Goal: Information Seeking & Learning: Learn about a topic

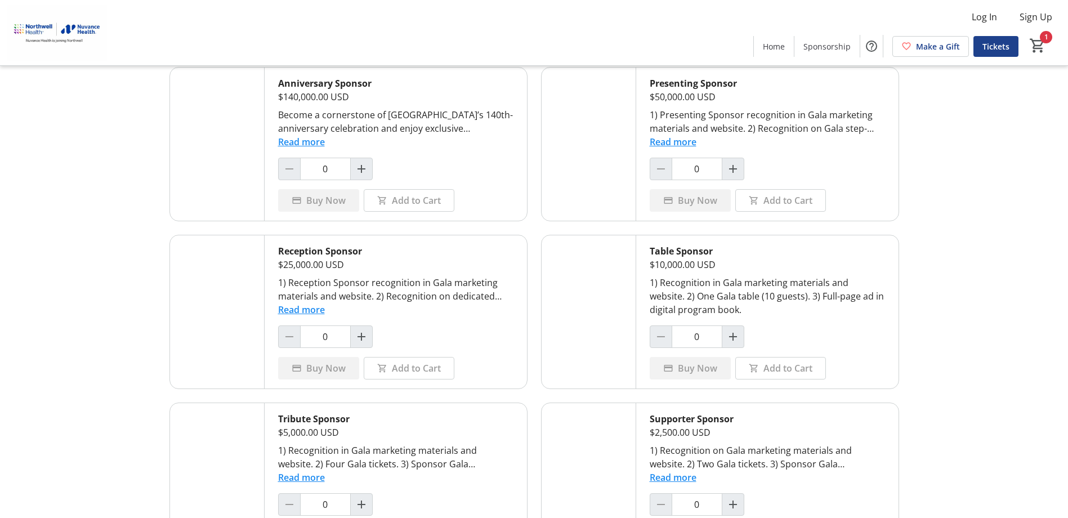
scroll to position [113, 0]
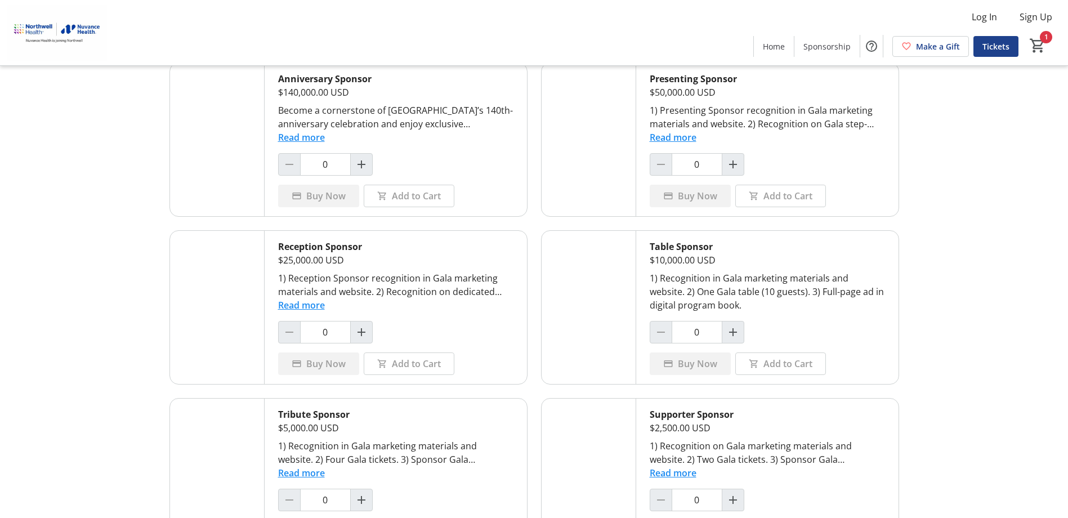
click at [306, 307] on button "Read more" at bounding box center [301, 305] width 47 height 14
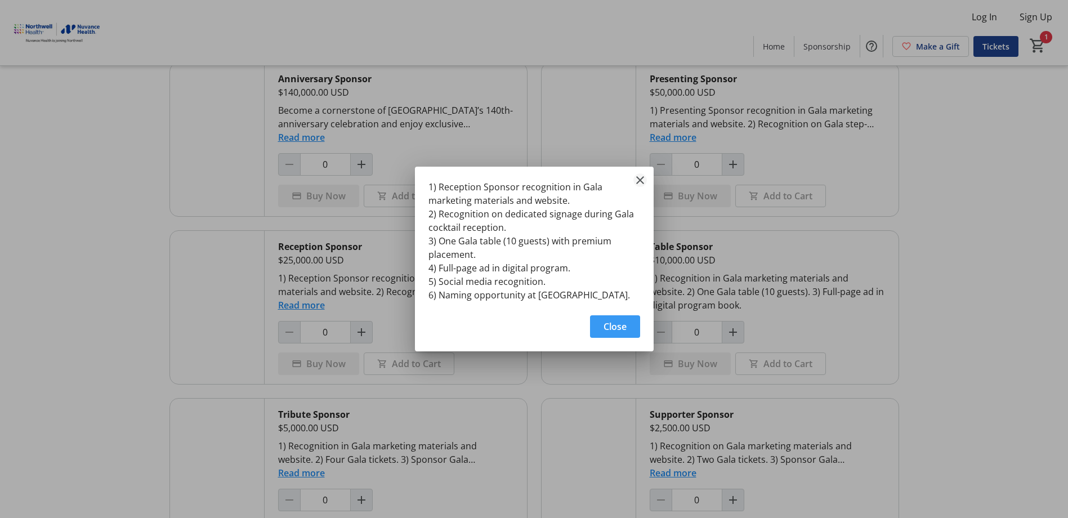
click at [635, 174] on mat-icon "Close" at bounding box center [640, 180] width 14 height 14
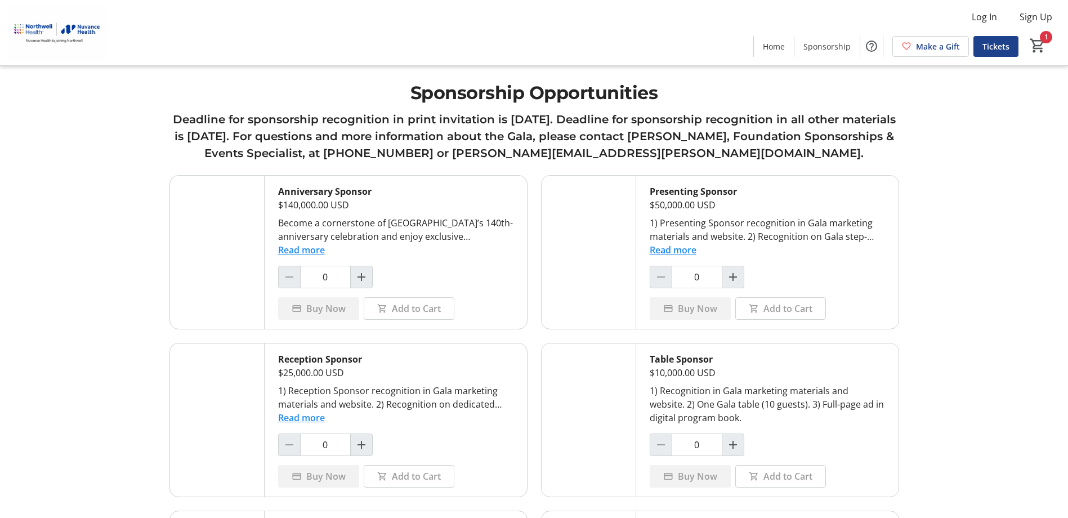
scroll to position [113, 0]
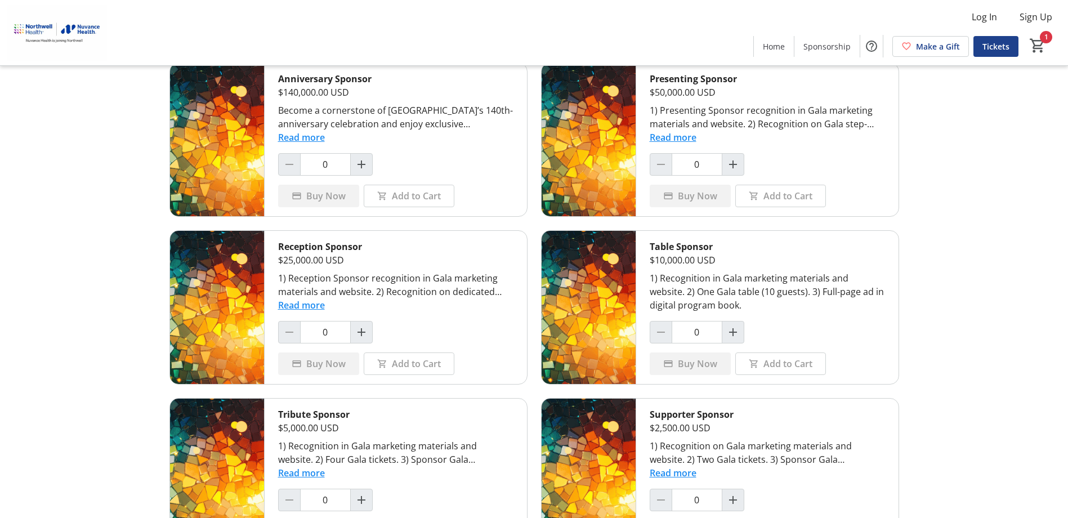
click at [315, 139] on button "Read more" at bounding box center [301, 138] width 47 height 14
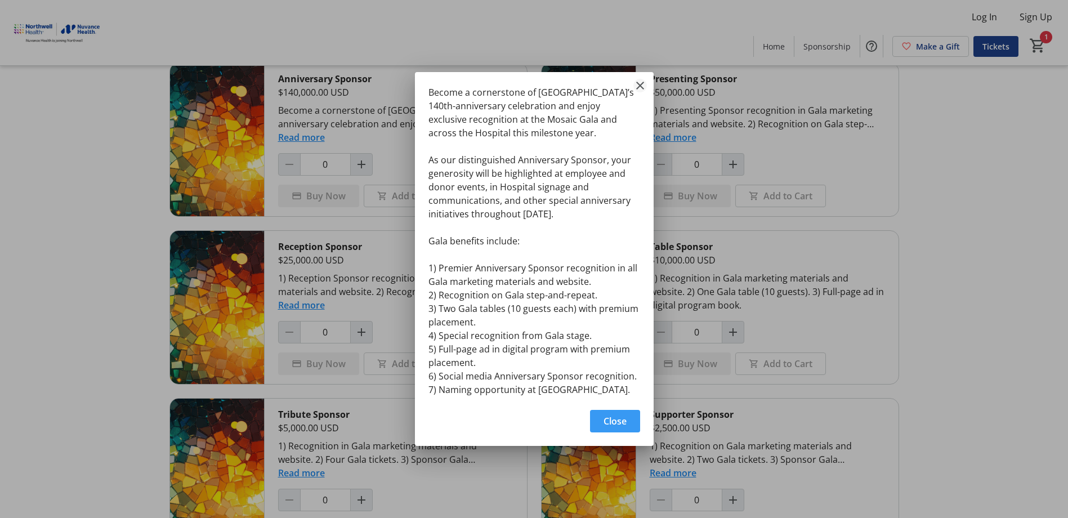
click at [643, 87] on mat-icon "Close" at bounding box center [640, 86] width 14 height 14
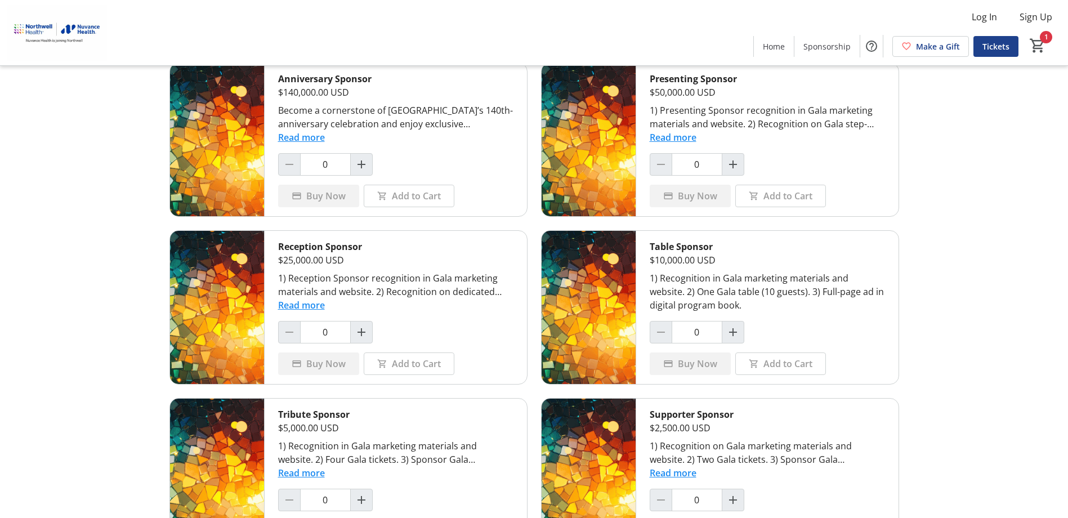
scroll to position [113, 0]
click at [682, 138] on button "Read more" at bounding box center [672, 138] width 47 height 14
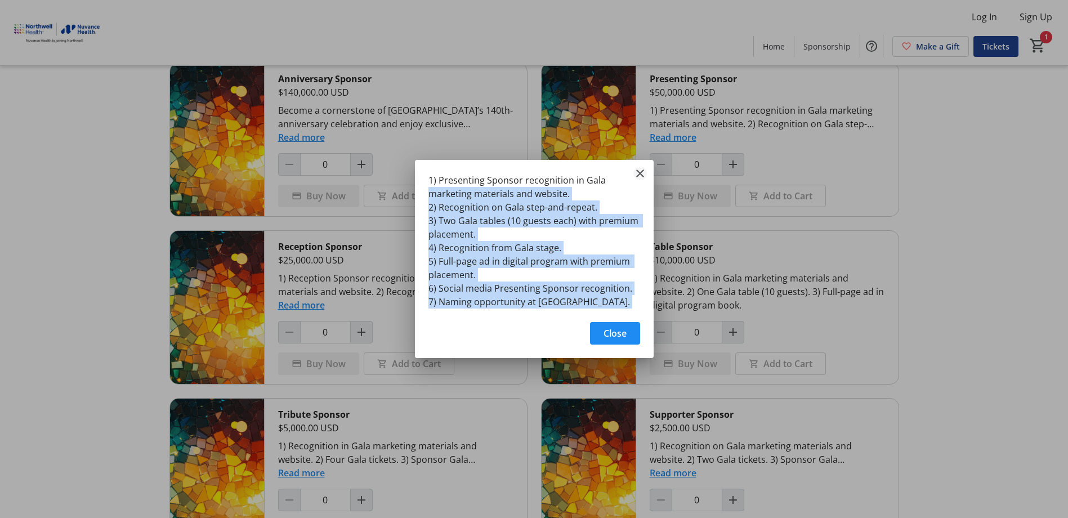
click at [643, 180] on tr-shared-ui-information-dialog-ui "1) Presenting Sponsor recognition in Gala marketing materials and website. 2) R…" at bounding box center [534, 259] width 239 height 198
drag, startPoint x: 643, startPoint y: 180, endPoint x: 643, endPoint y: 173, distance: 6.2
click at [643, 173] on mat-icon "Close" at bounding box center [640, 174] width 14 height 14
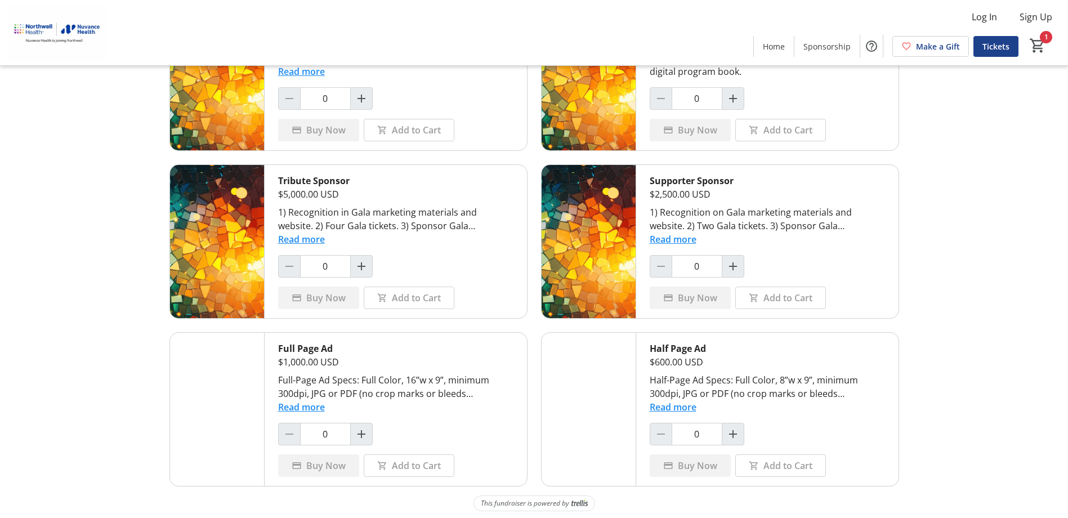
scroll to position [348, 0]
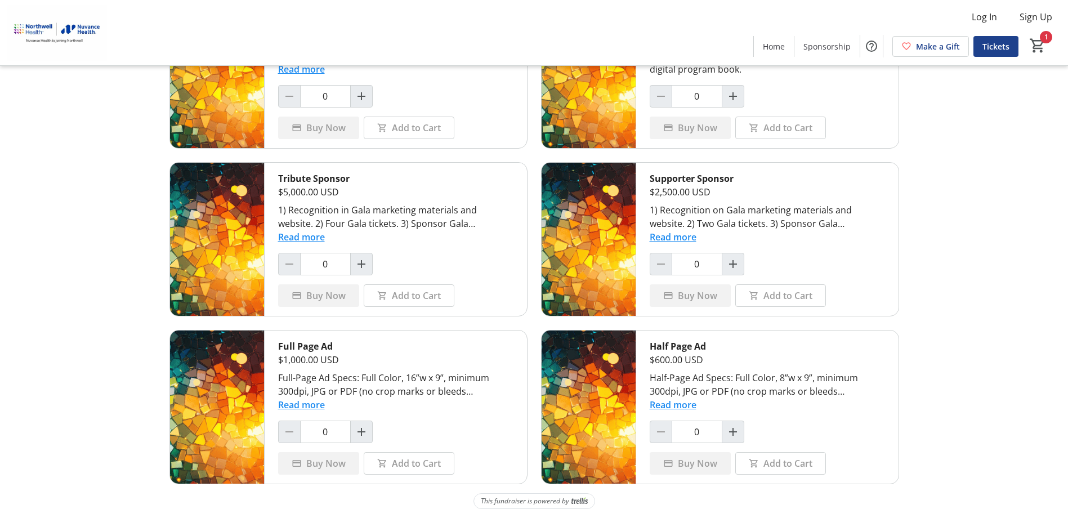
click at [678, 238] on button "Read more" at bounding box center [672, 237] width 47 height 14
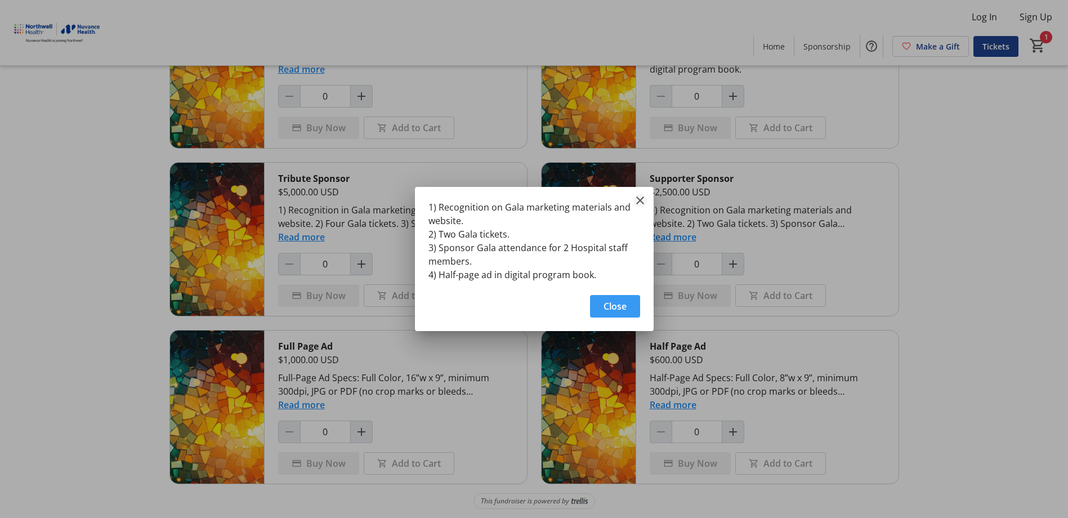
click at [640, 204] on mat-icon "Close" at bounding box center [640, 201] width 14 height 14
